Goal: Communication & Community: Participate in discussion

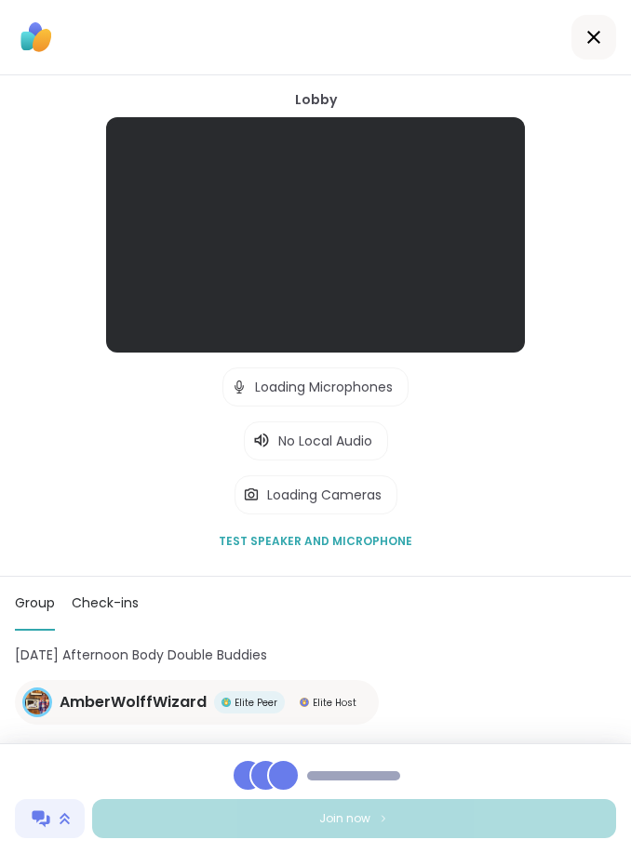
click at [573, 32] on div at bounding box center [593, 37] width 45 height 45
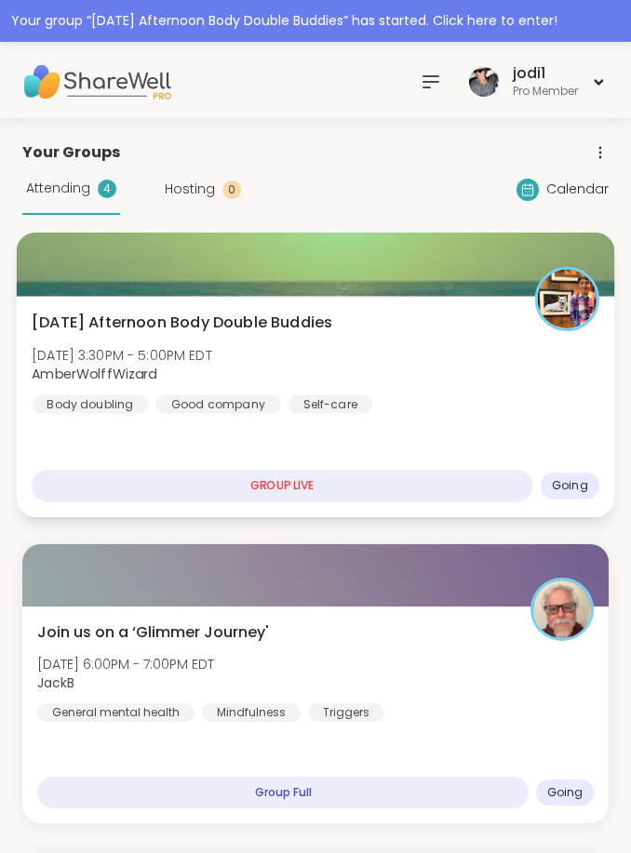
click at [401, 313] on div "[DATE] Afternoon Body Double Buddies [DATE] 3:30PM - 5:00PM EDT AmberWolffWizar…" at bounding box center [315, 363] width 567 height 102
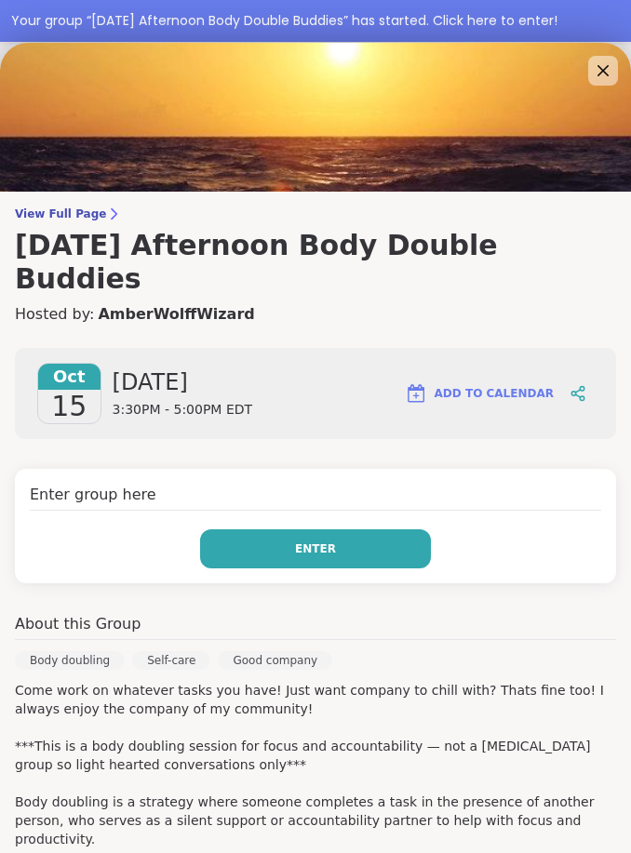
click at [382, 529] on button "Enter" at bounding box center [315, 548] width 231 height 39
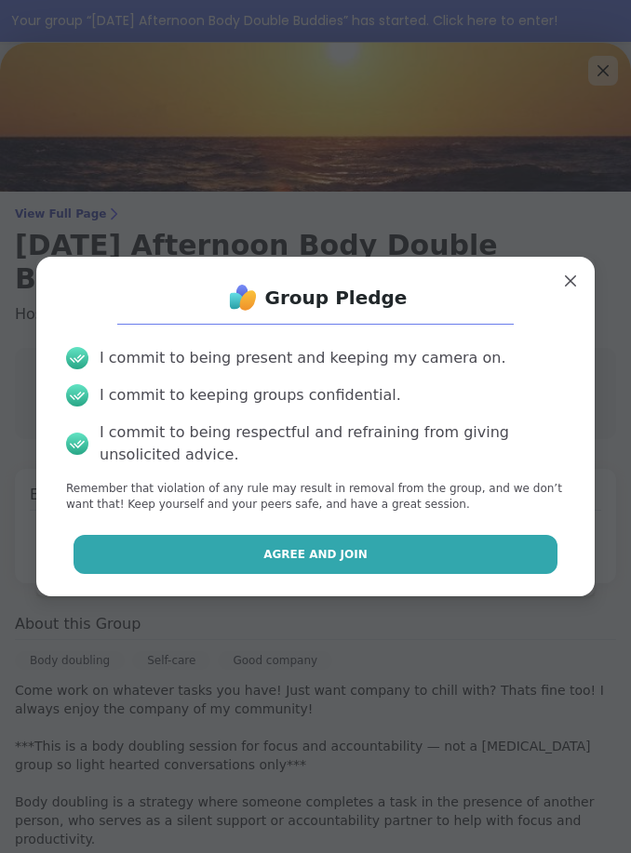
click at [382, 556] on button "Agree and Join" at bounding box center [315, 554] width 485 height 39
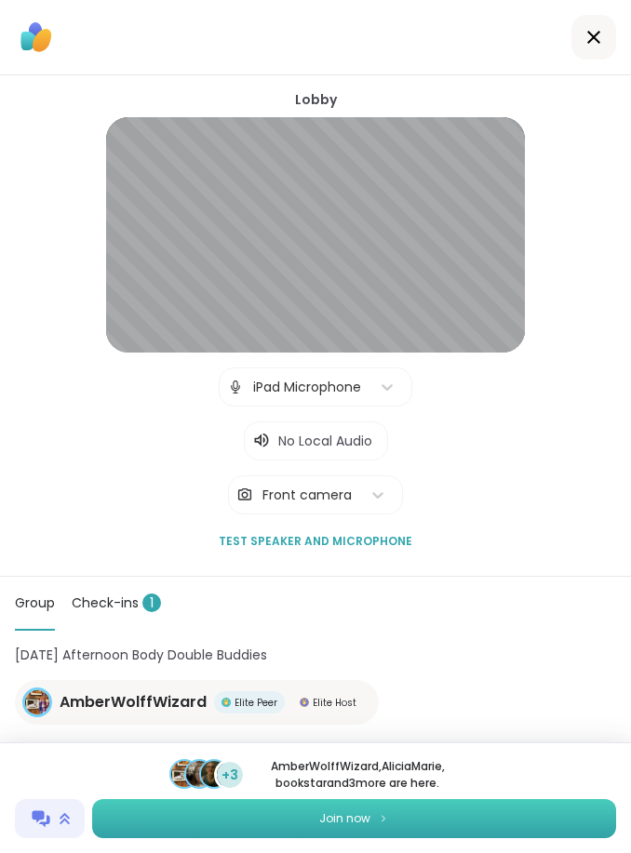
click at [464, 819] on button "Join now" at bounding box center [354, 818] width 524 height 39
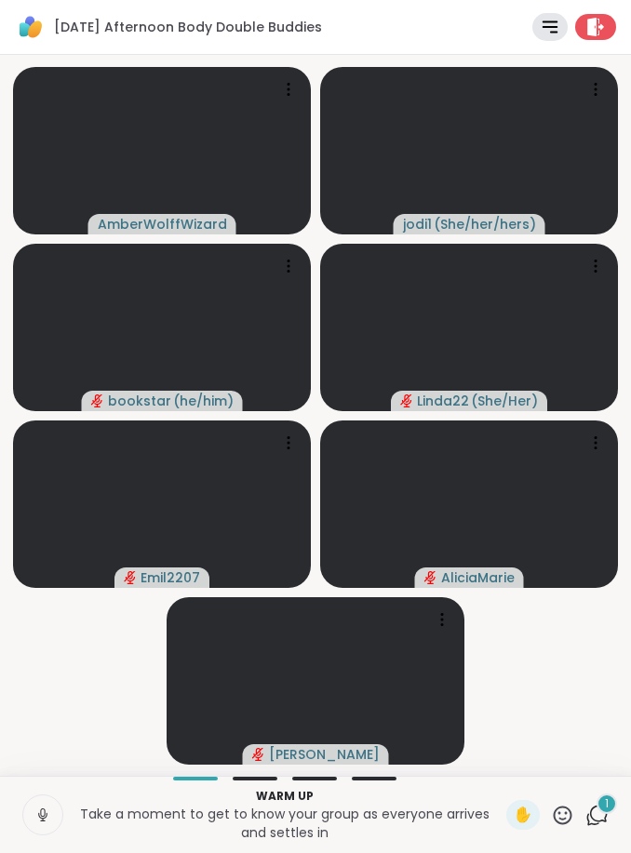
click at [60, 817] on button at bounding box center [42, 814] width 39 height 39
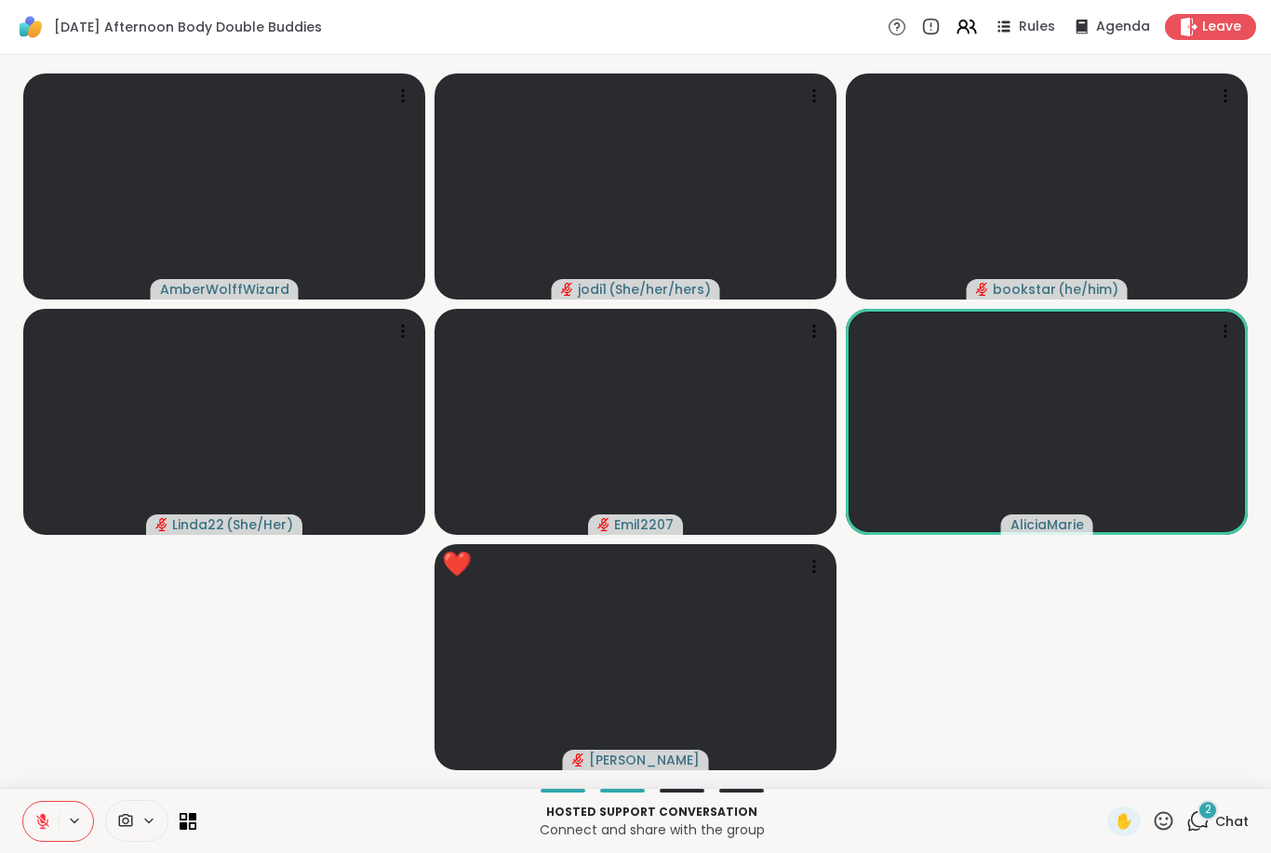
click at [20, 805] on div "Hosted support conversation Connect and share with the group ✋ 2 Chat" at bounding box center [635, 820] width 1271 height 65
click at [29, 839] on button at bounding box center [40, 821] width 35 height 39
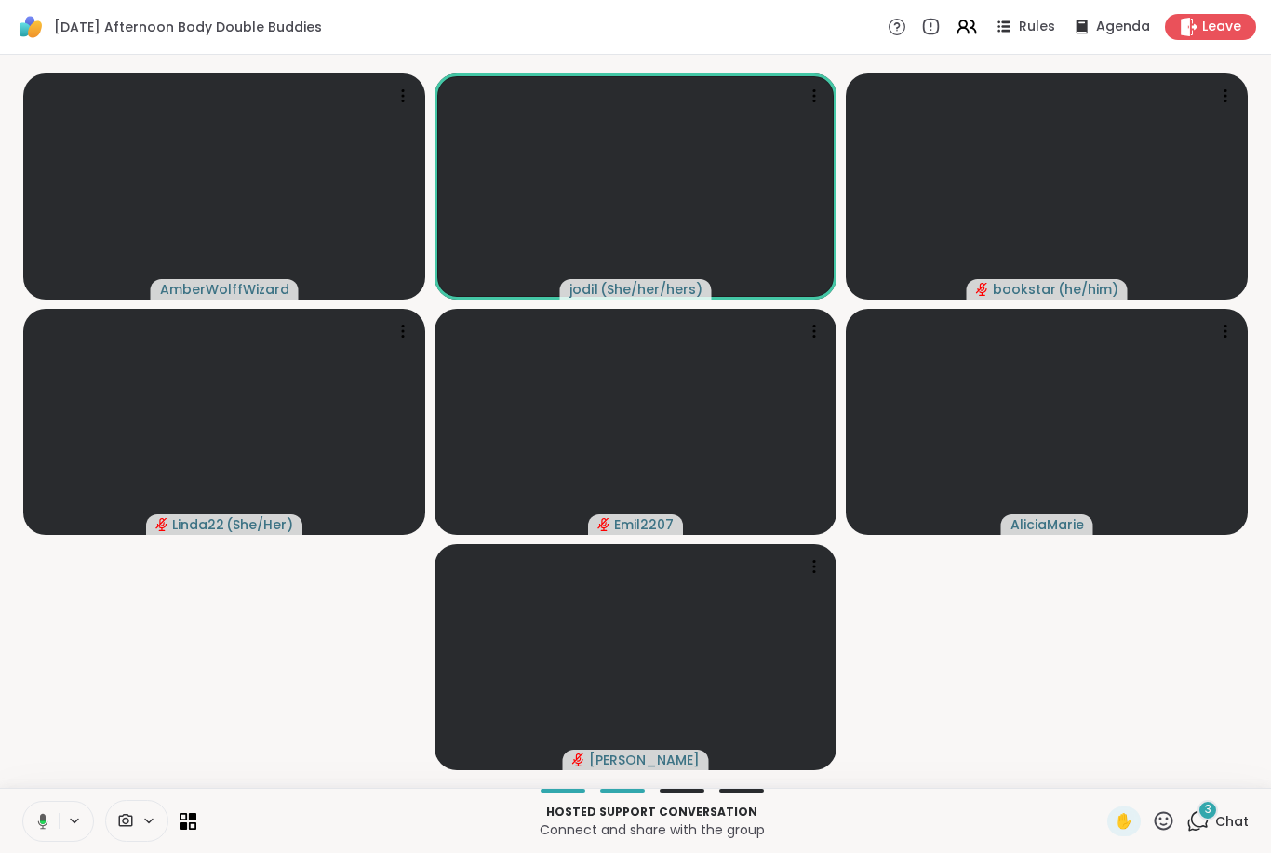
click at [38, 827] on icon at bounding box center [40, 821] width 17 height 17
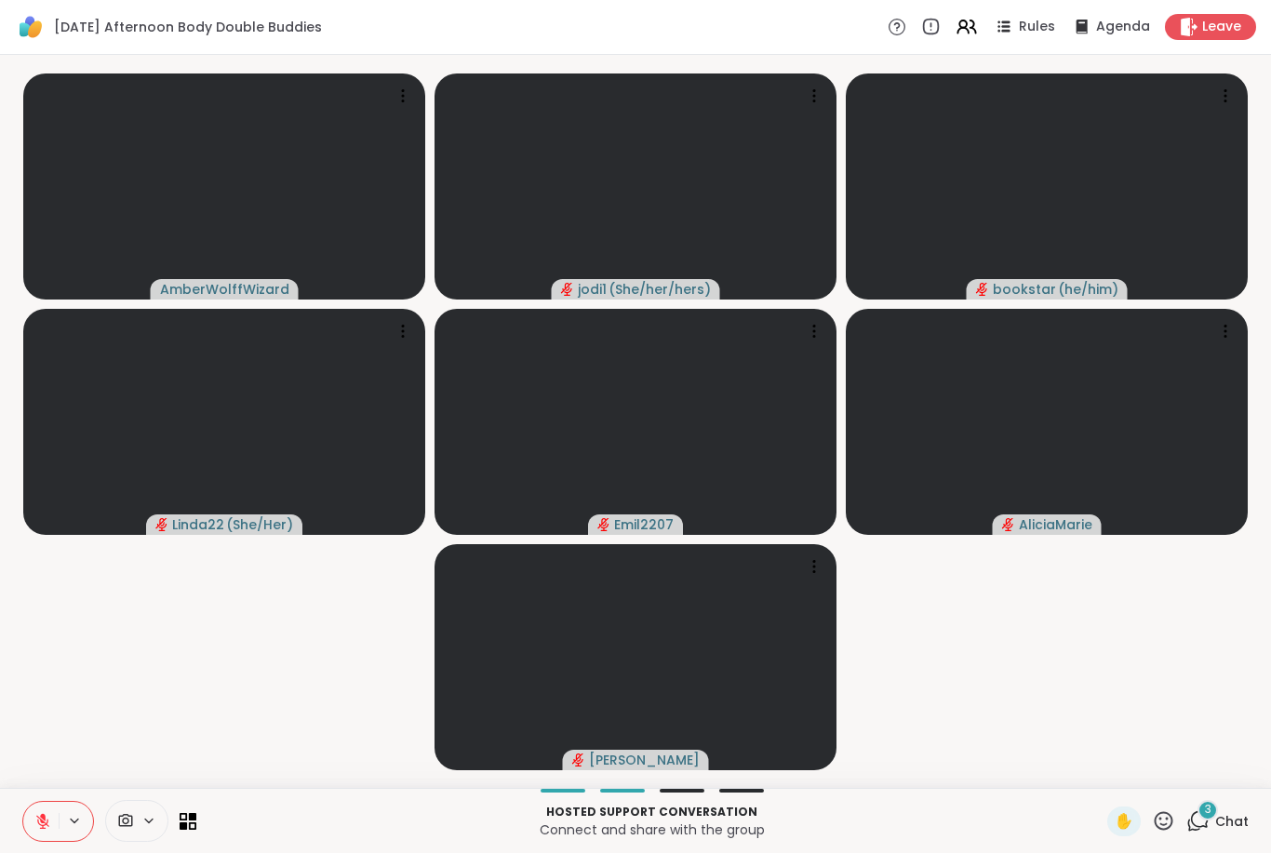
click at [44, 823] on icon at bounding box center [42, 821] width 17 height 17
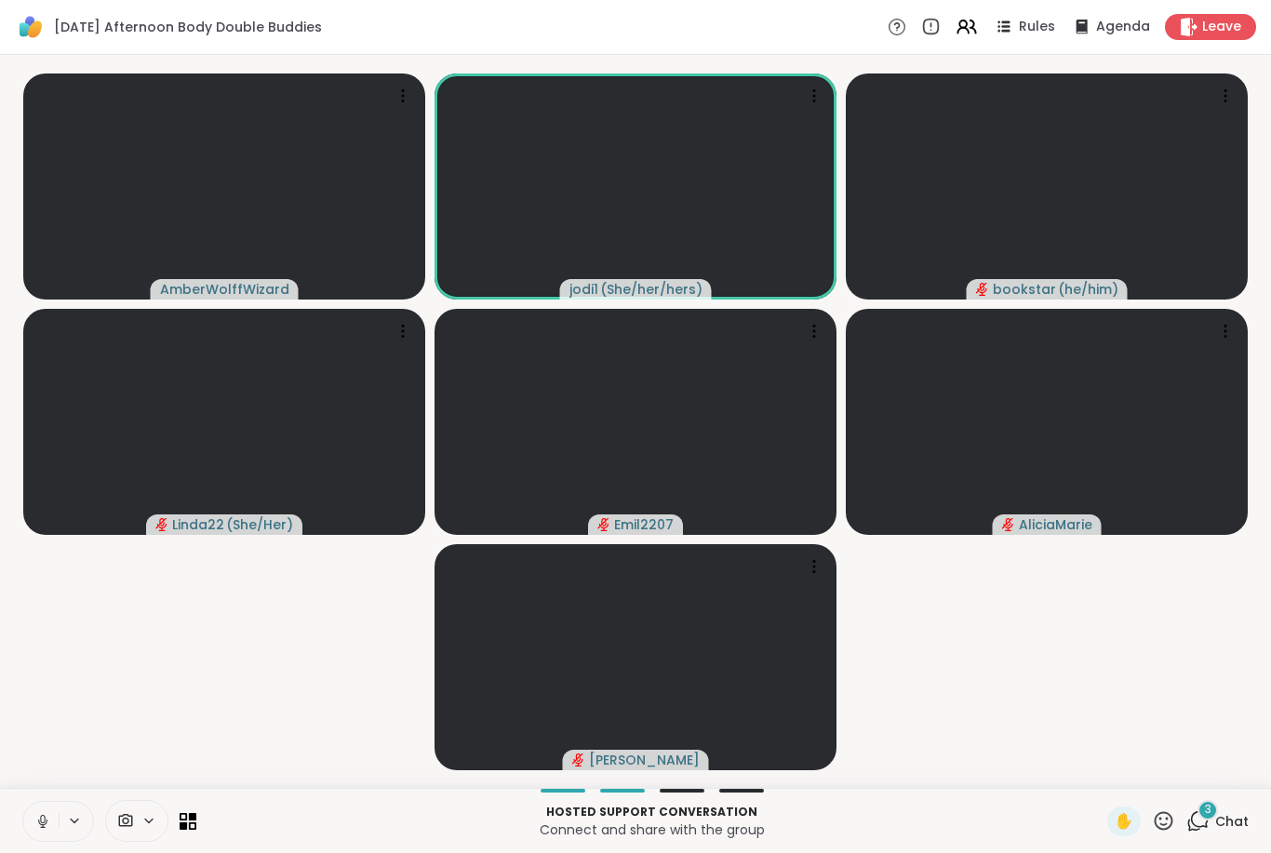
click at [39, 824] on icon at bounding box center [42, 821] width 17 height 17
